Goal: Task Accomplishment & Management: Use online tool/utility

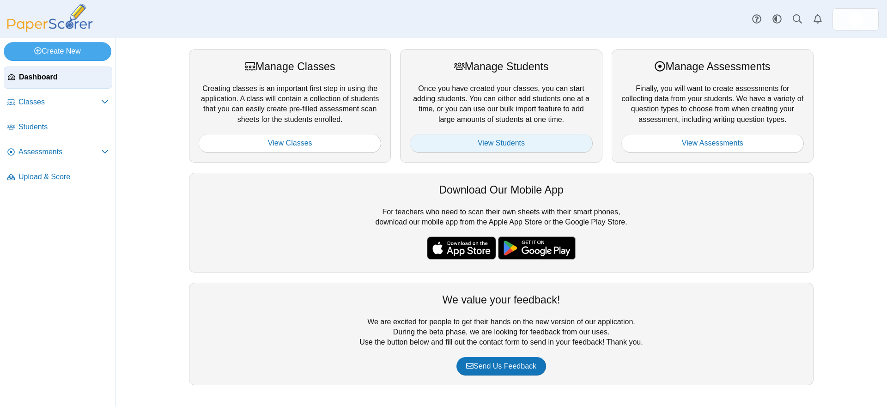
click at [493, 145] on link "View Students" at bounding box center [501, 143] width 183 height 18
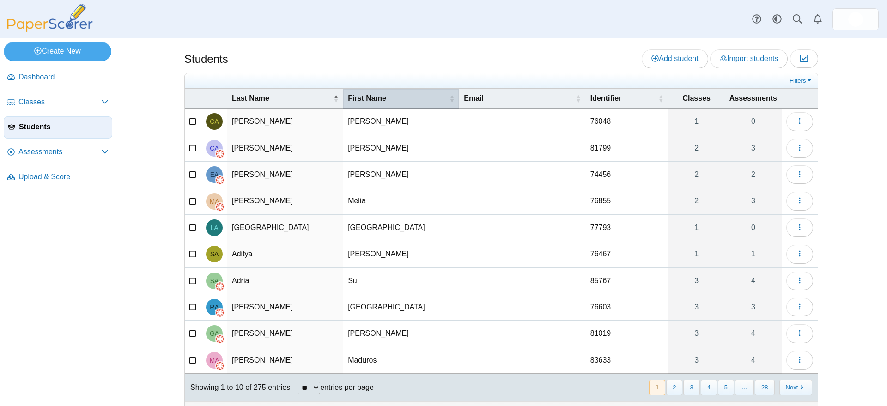
click at [449, 98] on span "\a First Name\a : Activate to sort" at bounding box center [452, 98] width 6 height 9
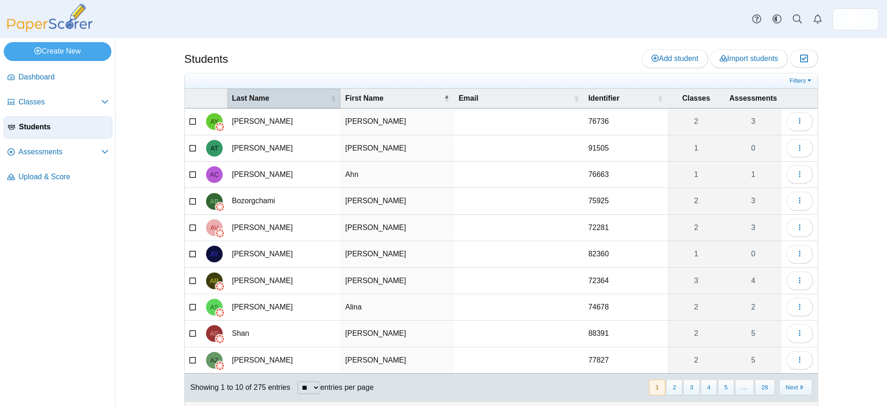
click at [291, 98] on span "Last Name" at bounding box center [280, 98] width 97 height 10
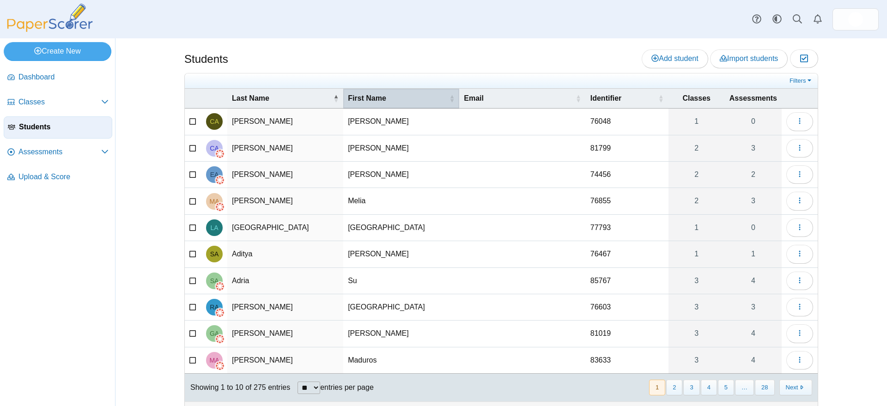
click at [449, 100] on span "\a First Name\a : Activate to sort" at bounding box center [452, 98] width 6 height 9
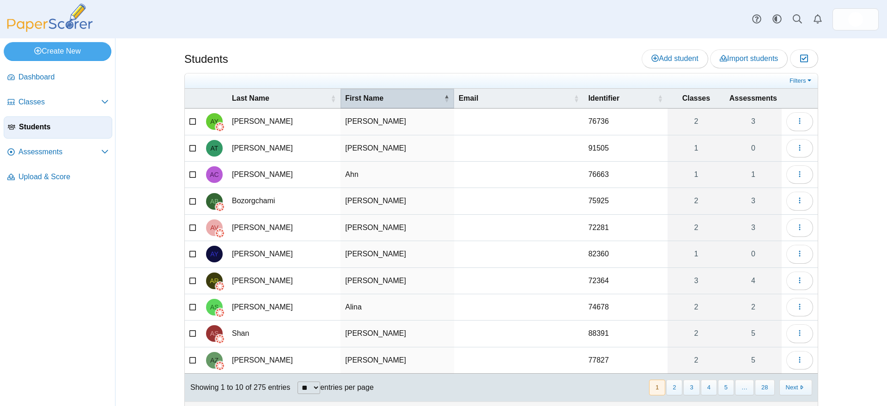
click at [444, 101] on span "\a First Name\a : Activate to invert sorting" at bounding box center [447, 98] width 6 height 9
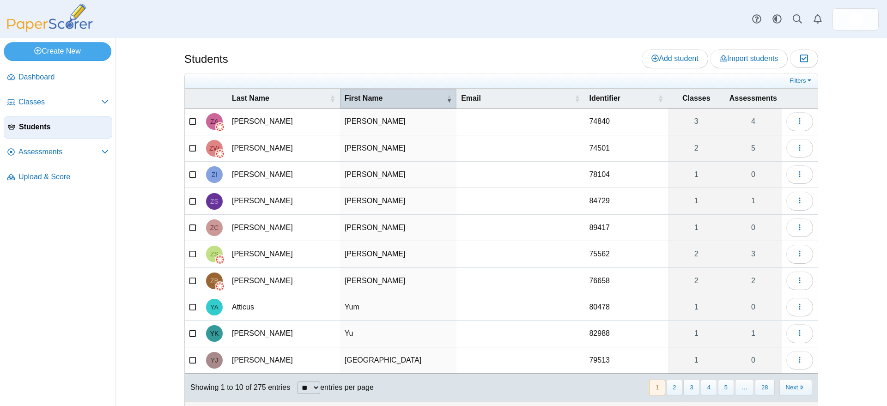
click at [446, 97] on span "\a First Name\a : Activate to remove sorting" at bounding box center [449, 98] width 6 height 9
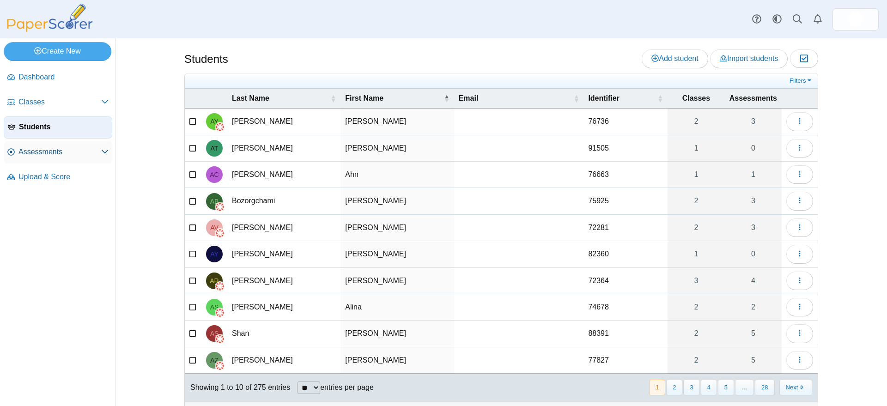
click at [61, 150] on span "Assessments" at bounding box center [59, 152] width 83 height 10
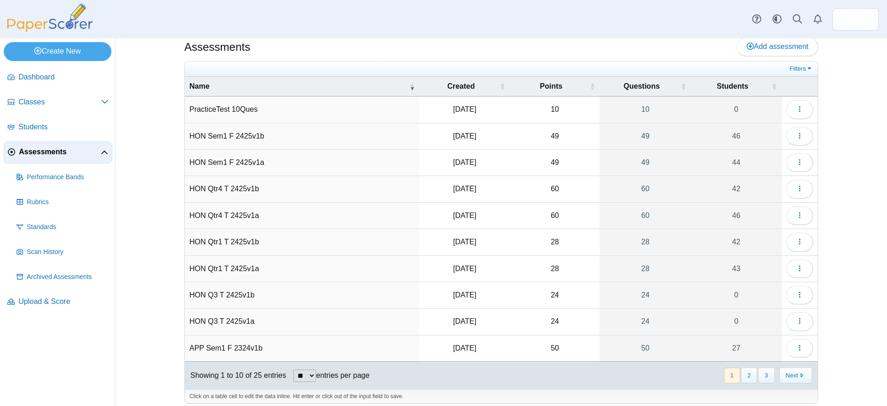
scroll to position [18, 0]
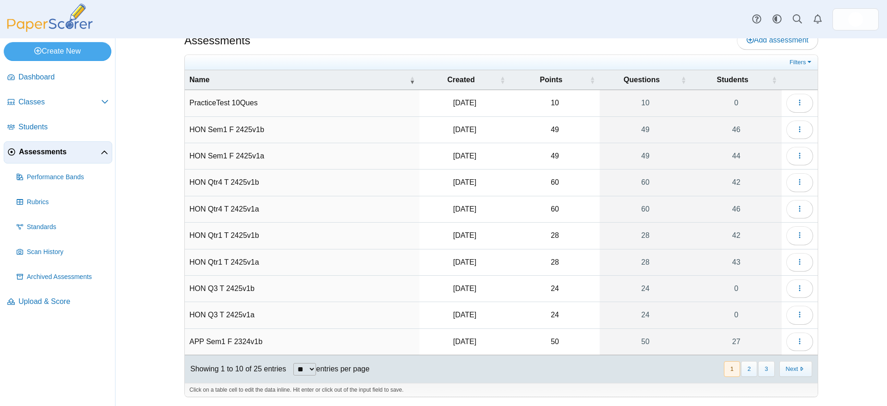
click at [312, 364] on select "** ** ** ***" at bounding box center [304, 369] width 23 height 12
select select "**"
click at [293, 363] on select "** ** ** ***" at bounding box center [304, 369] width 23 height 12
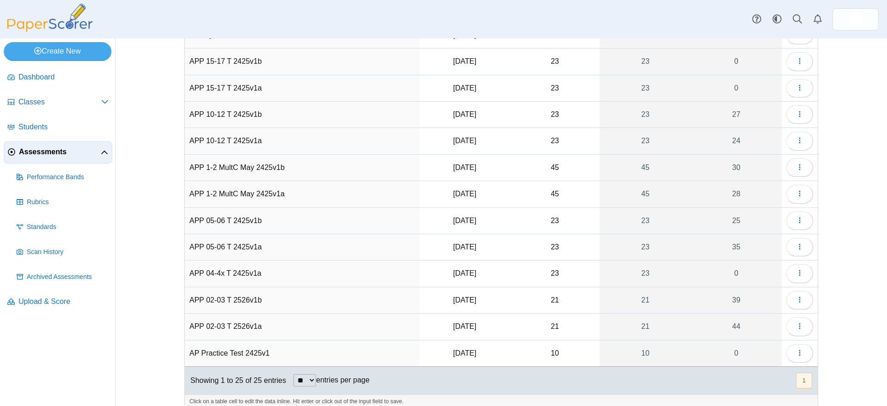
scroll to position [416, 0]
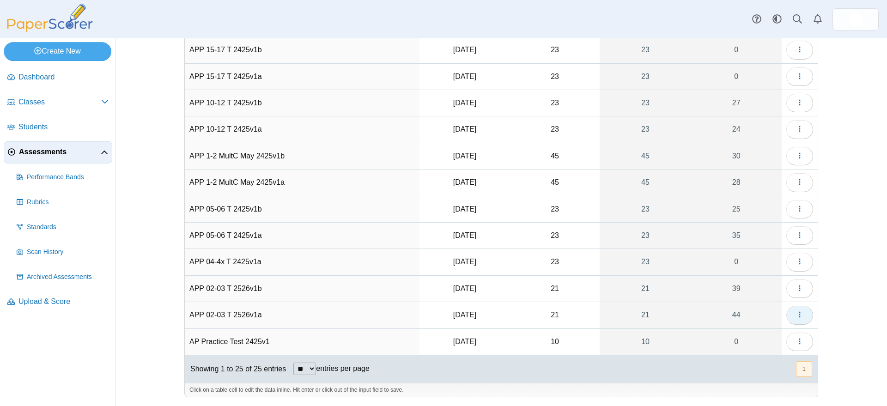
click at [799, 314] on use "button" at bounding box center [799, 315] width 1 height 6
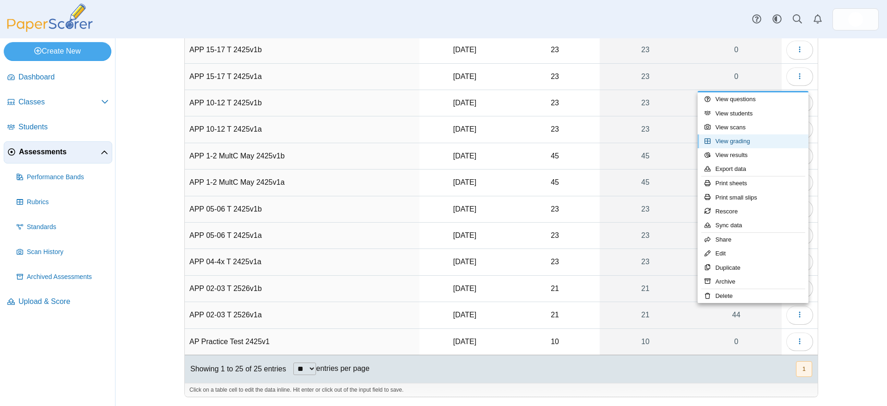
click at [743, 140] on link "View grading" at bounding box center [753, 141] width 111 height 14
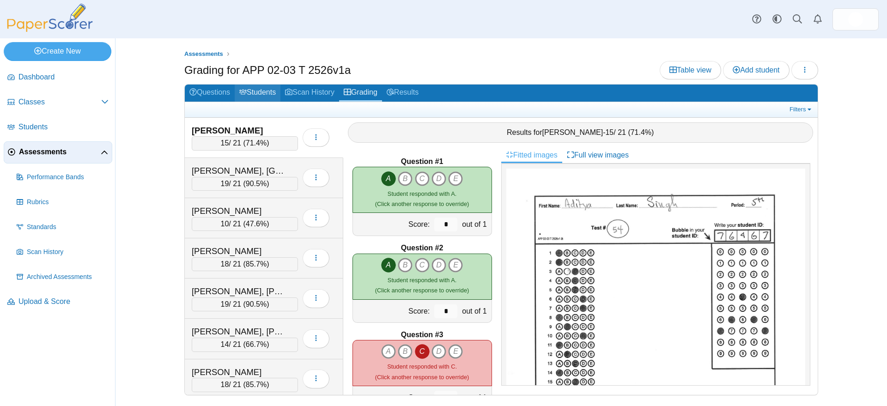
click at [267, 92] on link "Students" at bounding box center [258, 93] width 46 height 17
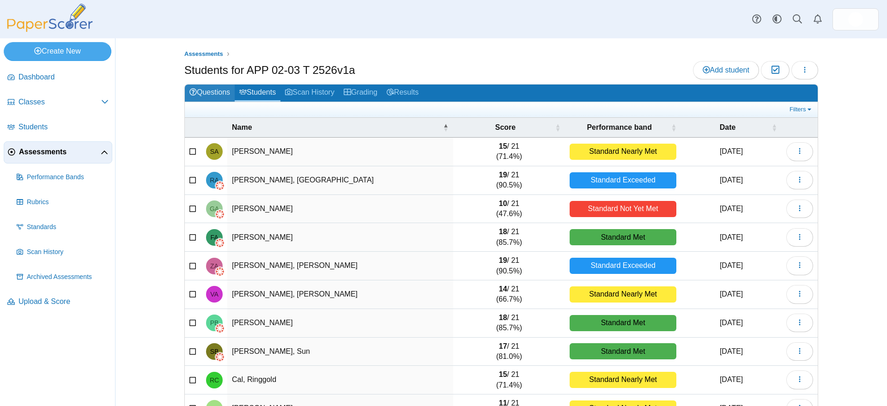
click at [210, 93] on link "Questions" at bounding box center [210, 93] width 50 height 17
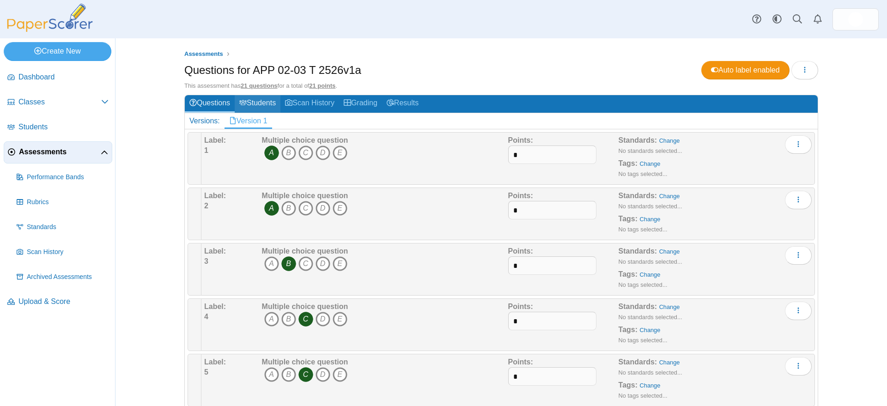
click at [260, 103] on link "Students" at bounding box center [258, 103] width 46 height 17
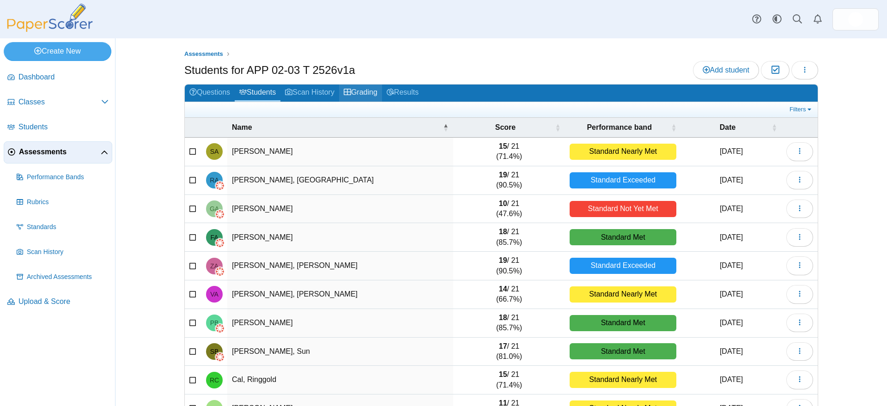
click at [366, 92] on link "Grading" at bounding box center [360, 93] width 43 height 17
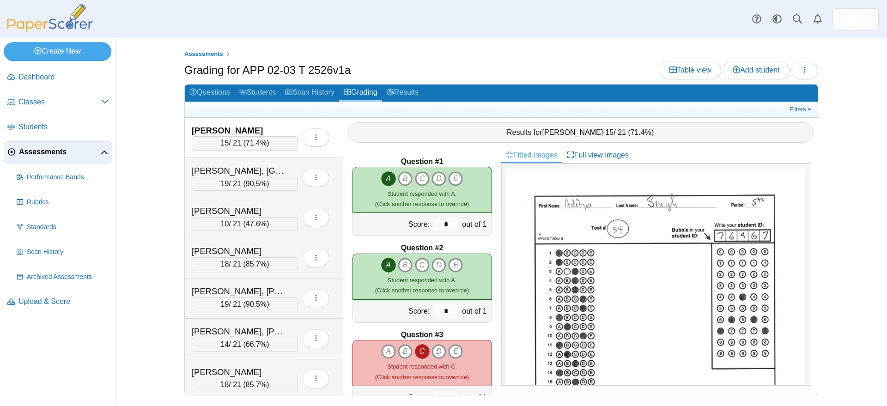
scroll to position [58, 0]
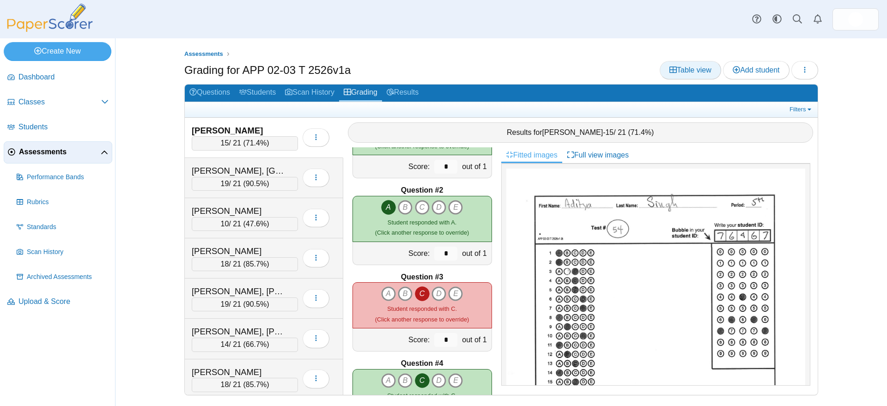
click at [692, 69] on span "Table view" at bounding box center [691, 70] width 42 height 8
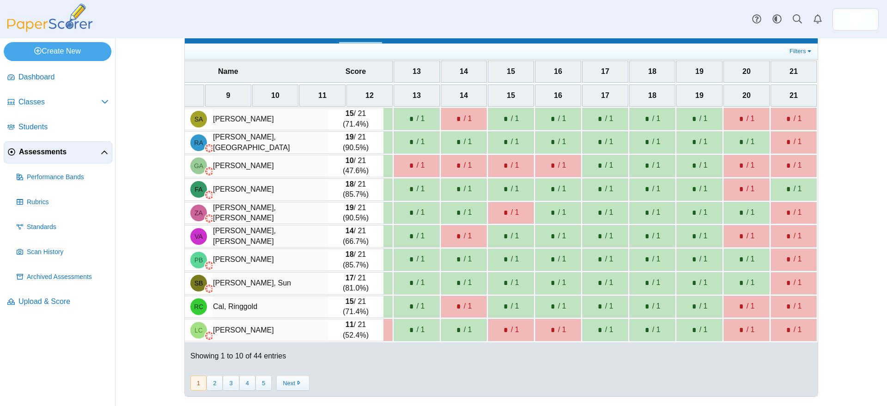
scroll to position [67, 0]
click at [855, 17] on img at bounding box center [856, 19] width 15 height 15
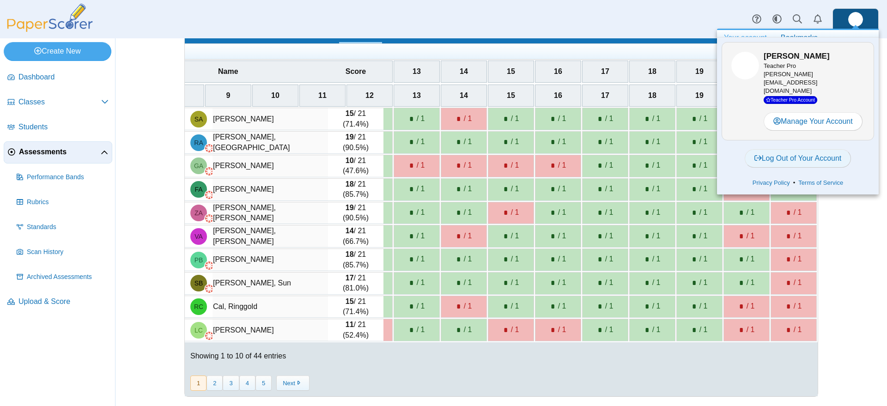
click at [803, 150] on link "Log Out of Your Account" at bounding box center [798, 158] width 107 height 18
